Goal: Complete application form

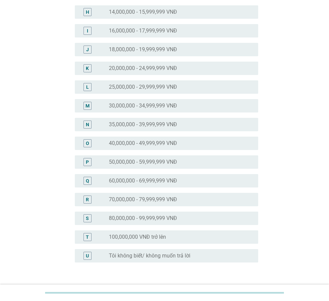
scroll to position [244, 0]
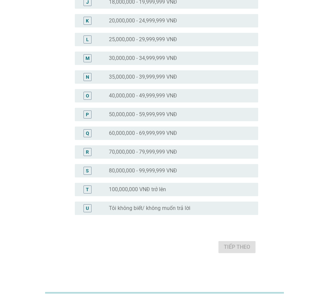
click at [139, 182] on div "T radio_button_unchecked 100,000,000 VNĐ trở lên" at bounding box center [165, 189] width 188 height 19
drag, startPoint x: 138, startPoint y: 186, endPoint x: 144, endPoint y: 196, distance: 11.5
click at [138, 186] on label "100,000,000 VNĐ trở lên" at bounding box center [137, 189] width 57 height 7
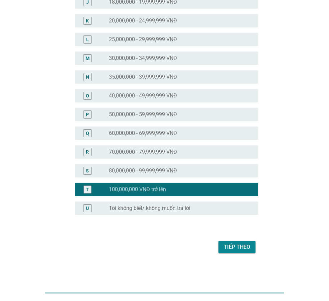
click at [235, 246] on div "Tiếp theo" at bounding box center [237, 247] width 26 height 8
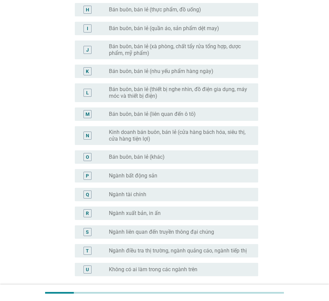
scroll to position [283, 0]
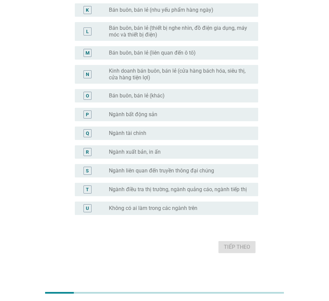
click at [172, 212] on div "radio_button_unchecked Không có ai làm trong các ngành trên" at bounding box center [181, 208] width 144 height 8
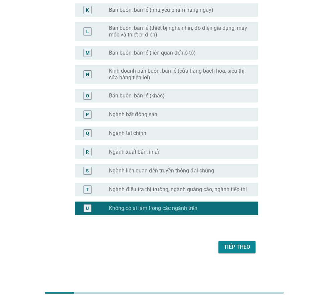
click at [240, 248] on div "Tiếp theo" at bounding box center [237, 247] width 26 height 8
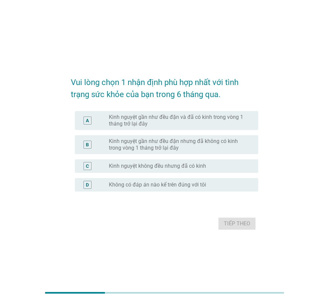
click at [153, 119] on label "Kinh nguyệt gần như đều đặn và đã có kinh trong vòng 1 tháng trở lại đây" at bounding box center [178, 120] width 139 height 13
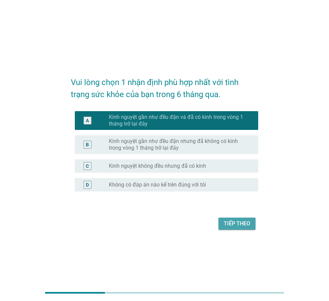
click at [240, 226] on div "Tiếp theo" at bounding box center [237, 223] width 26 height 8
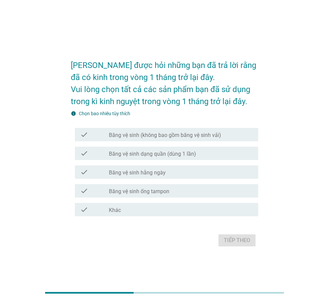
click at [132, 137] on label "Băng vệ sinh (không bao gồm băng vệ sinh vải)" at bounding box center [165, 135] width 112 height 7
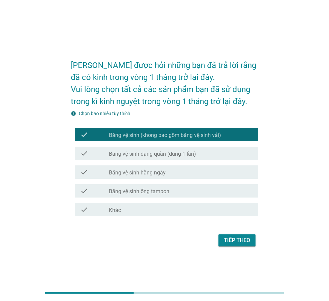
click at [140, 157] on label "Băng vệ sinh dạng quần (dùng 1 lần)" at bounding box center [152, 153] width 87 height 7
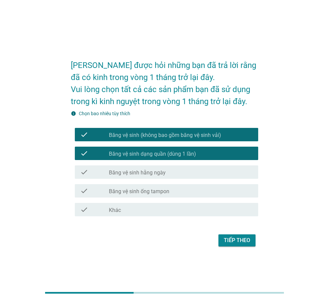
click at [139, 171] on label "Băng vệ sinh hằng ngày" at bounding box center [137, 172] width 57 height 7
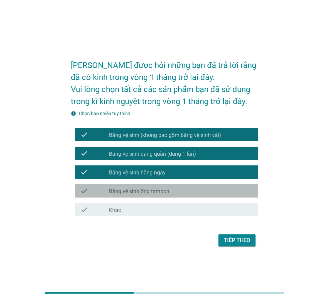
click at [136, 193] on label "Băng vệ sinh ống tampon" at bounding box center [139, 191] width 61 height 7
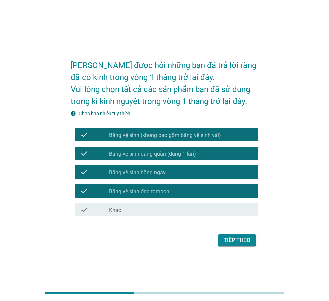
click at [239, 237] on div "Tiếp theo" at bounding box center [237, 240] width 26 height 8
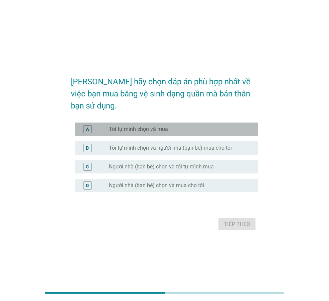
click at [154, 126] on label "Tôi tự mình chọn và mua" at bounding box center [138, 129] width 59 height 7
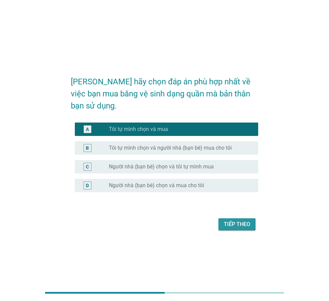
click at [239, 220] on div "Tiếp theo" at bounding box center [237, 224] width 26 height 8
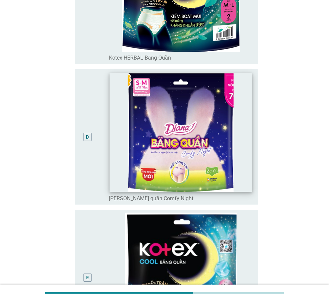
click at [200, 147] on img at bounding box center [181, 132] width 142 height 119
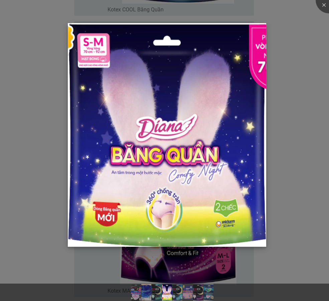
scroll to position [802, 0]
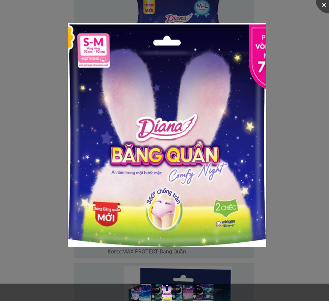
click at [311, 108] on div at bounding box center [164, 150] width 329 height 301
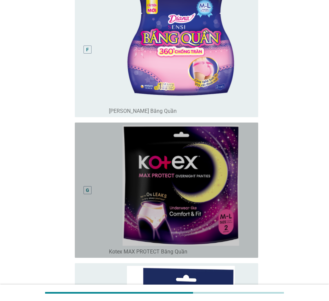
click at [87, 191] on div "G" at bounding box center [87, 189] width 3 height 7
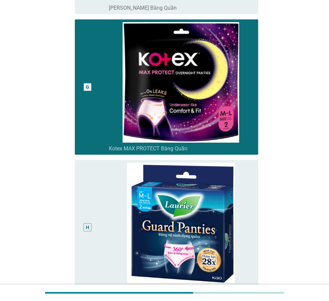
scroll to position [1004, 0]
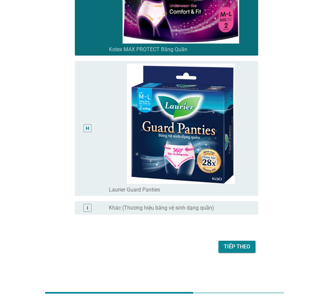
click at [236, 249] on div "Tiếp theo" at bounding box center [237, 246] width 26 height 8
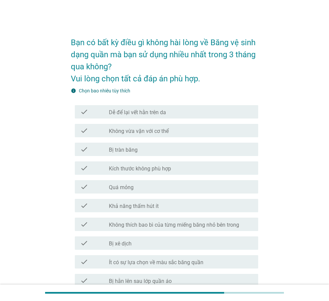
click at [130, 113] on label "Dễ để lại vết hằn trên da" at bounding box center [137, 112] width 57 height 7
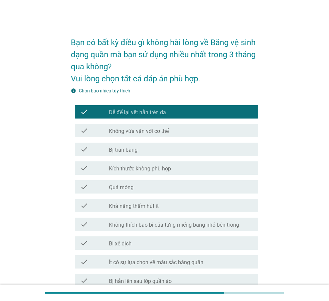
click at [150, 176] on div "check check_box_outline_blank Kích thước không phù hợp" at bounding box center [165, 167] width 188 height 19
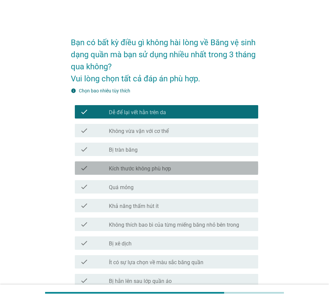
click at [148, 172] on div "check check_box_outline_blank Kích thước không phù hợp" at bounding box center [167, 167] width 184 height 13
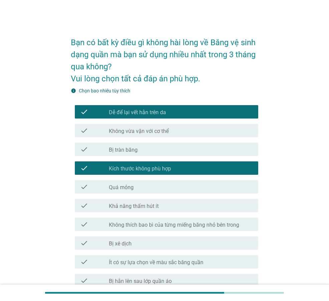
click at [150, 224] on label "Không thích bao bì của từng miếng băng nhỏ bên trong" at bounding box center [174, 224] width 130 height 7
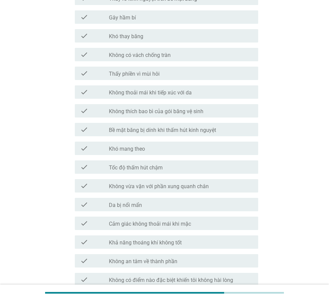
scroll to position [457, 0]
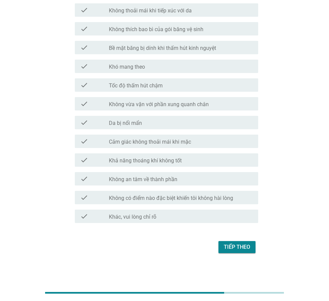
click at [232, 249] on div "Tiếp theo" at bounding box center [237, 247] width 26 height 8
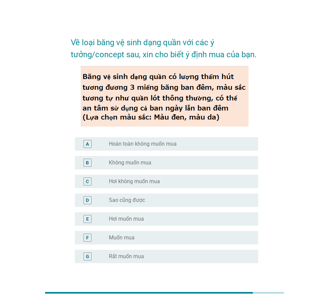
click at [124, 237] on label "Muốn mua" at bounding box center [122, 237] width 26 height 7
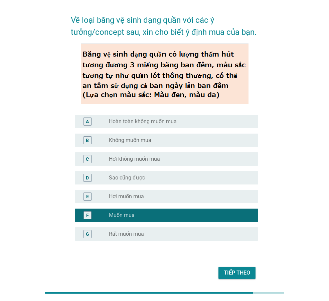
scroll to position [48, 0]
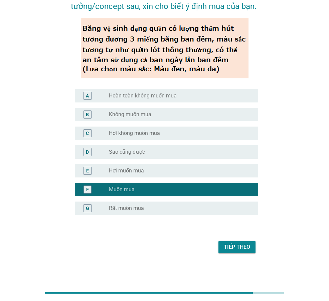
click at [228, 247] on div "Tiếp theo" at bounding box center [237, 247] width 26 height 8
